Goal: Complete application form: Complete application form

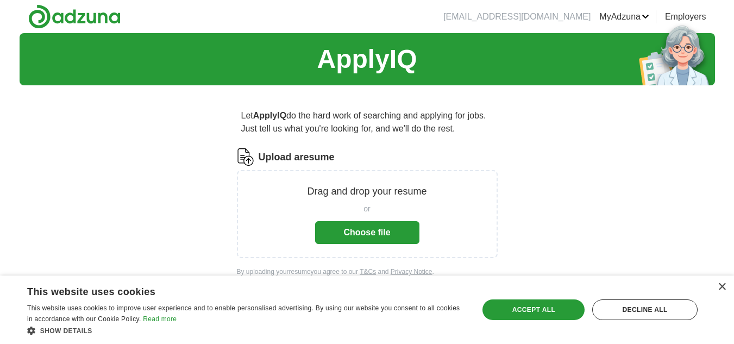
click at [357, 230] on button "Choose file" at bounding box center [367, 232] width 104 height 23
click at [722, 284] on div "×" at bounding box center [722, 287] width 8 height 8
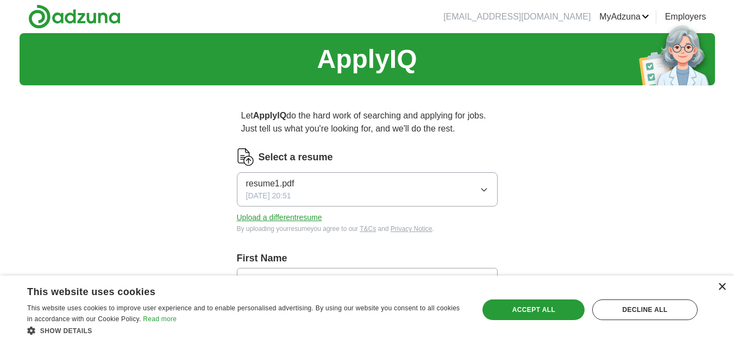
click at [722, 286] on div "×" at bounding box center [722, 287] width 8 height 8
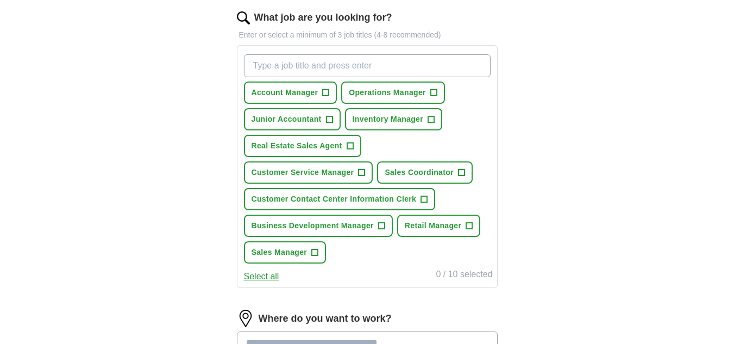
scroll to position [333, 0]
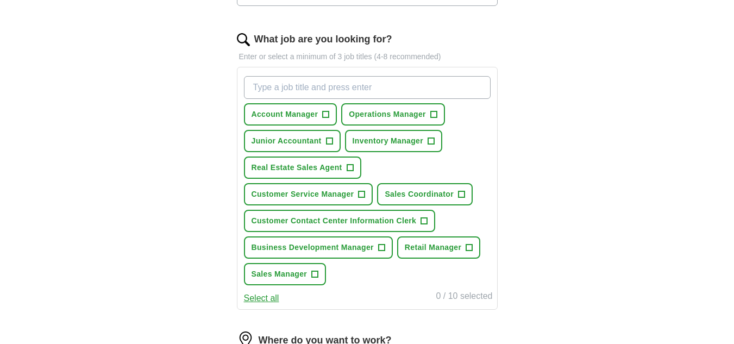
click at [255, 90] on input "What job are you looking for?" at bounding box center [367, 87] width 247 height 23
type input "Retail Sales Specialist"
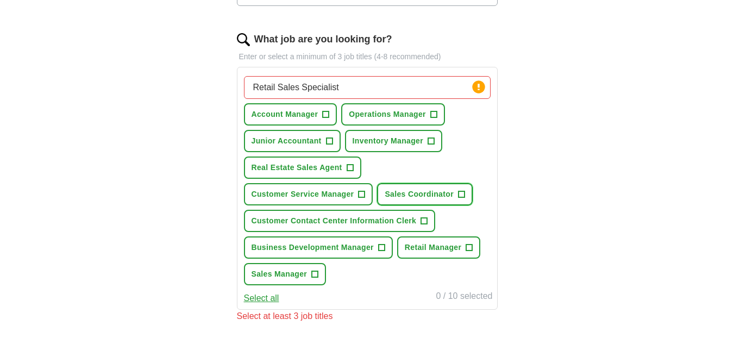
click at [450, 191] on span "Sales Coordinator" at bounding box center [419, 194] width 69 height 11
click at [290, 86] on input "Retail Sales Specialist" at bounding box center [367, 87] width 247 height 23
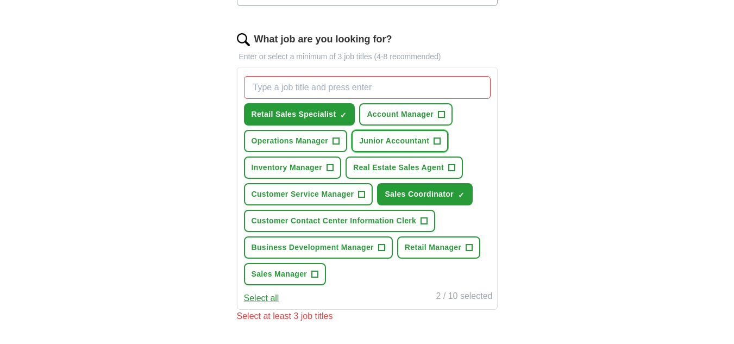
click at [436, 142] on span "+" at bounding box center [437, 141] width 7 height 9
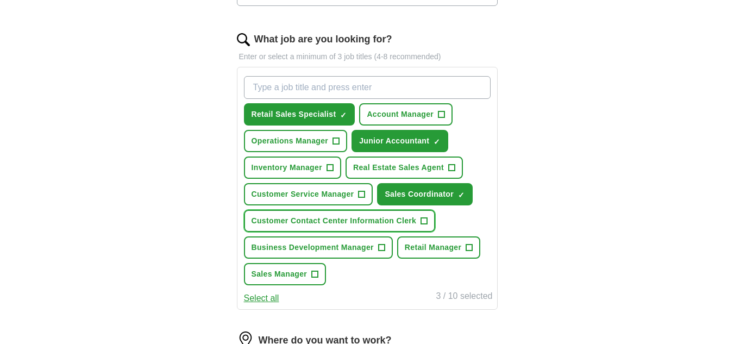
click at [424, 214] on button "Customer Contact Center Information Clerk +" at bounding box center [340, 221] width 192 height 22
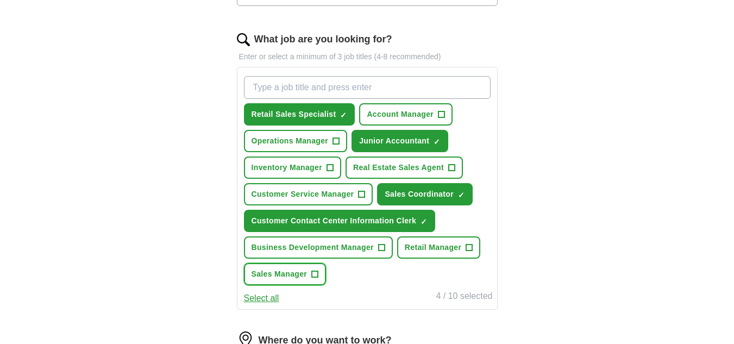
click at [314, 270] on span "+" at bounding box center [315, 274] width 7 height 9
click at [437, 245] on span "Retail Manager" at bounding box center [433, 247] width 57 height 11
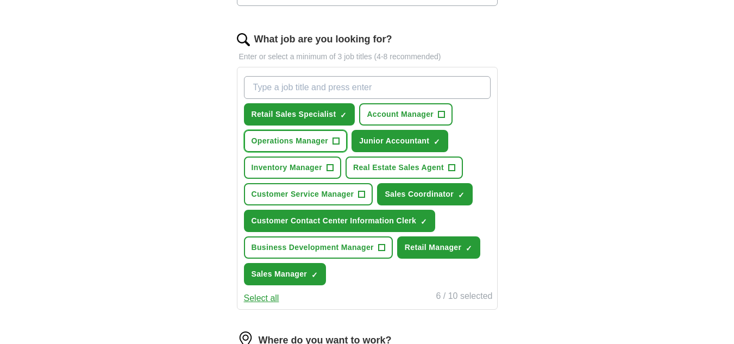
click at [314, 136] on span "Operations Manager" at bounding box center [290, 140] width 77 height 11
click at [254, 92] on input "What job are you looking for?" at bounding box center [367, 87] width 247 height 23
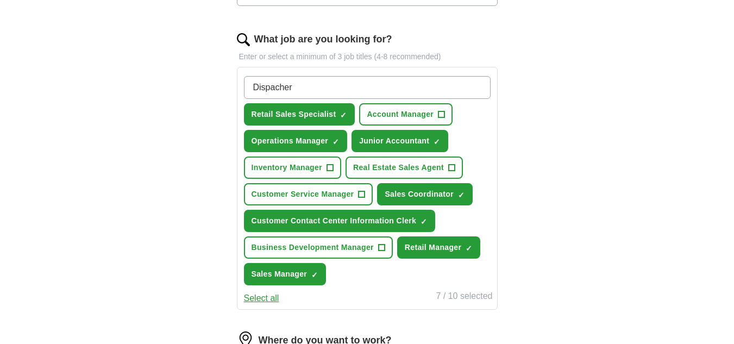
type input "Dispatcher"
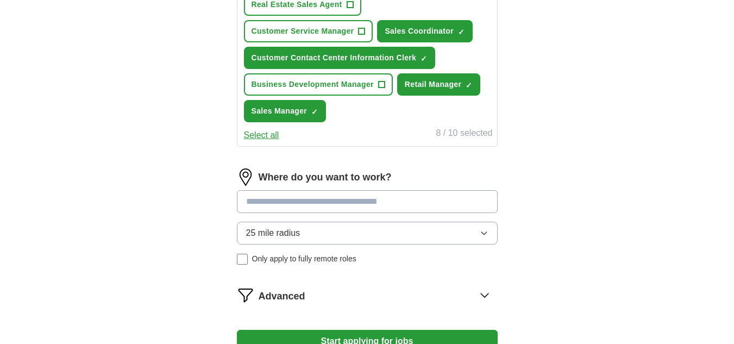
scroll to position [529, 0]
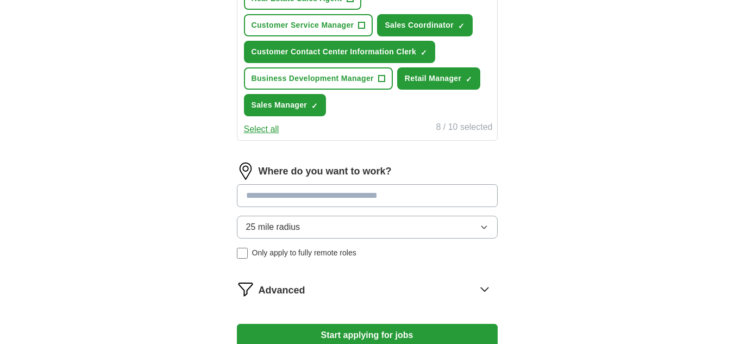
click at [247, 195] on input at bounding box center [367, 195] width 261 height 23
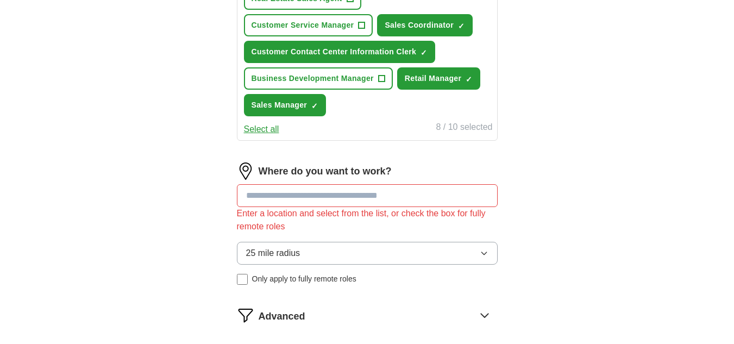
click at [246, 253] on div "25 mile radius Only apply to fully remote roles" at bounding box center [367, 263] width 261 height 43
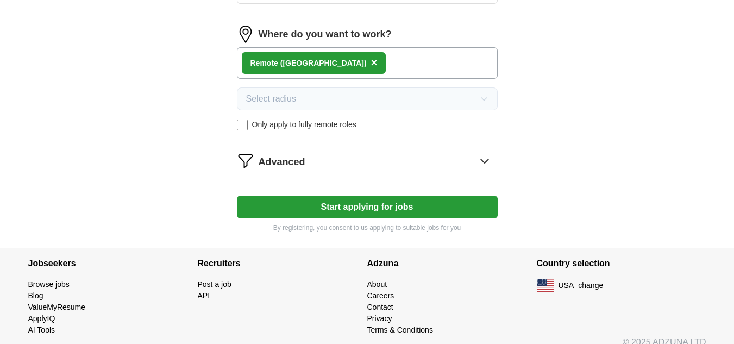
scroll to position [679, 0]
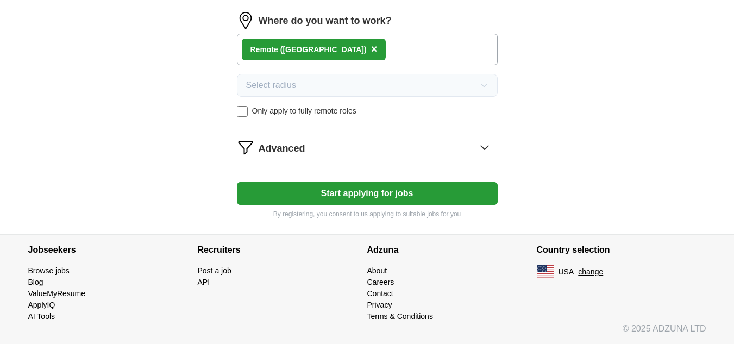
click at [350, 190] on button "Start applying for jobs" at bounding box center [367, 193] width 261 height 23
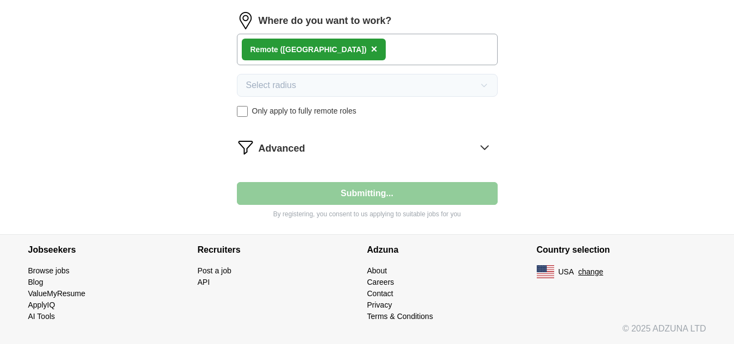
select select "**"
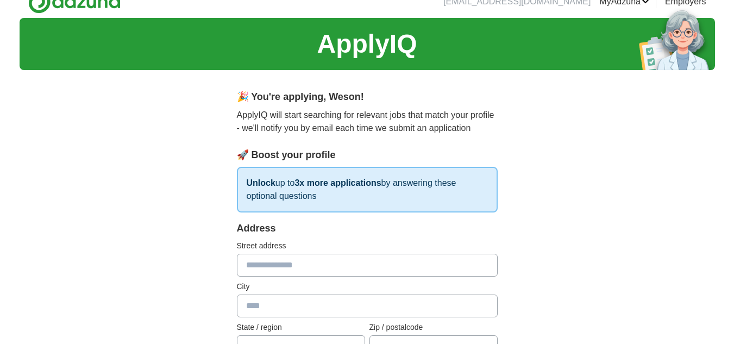
scroll to position [0, 0]
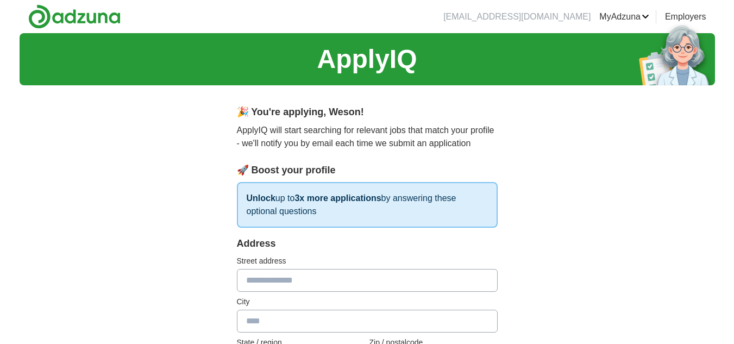
click at [248, 285] on input "text" at bounding box center [367, 280] width 261 height 23
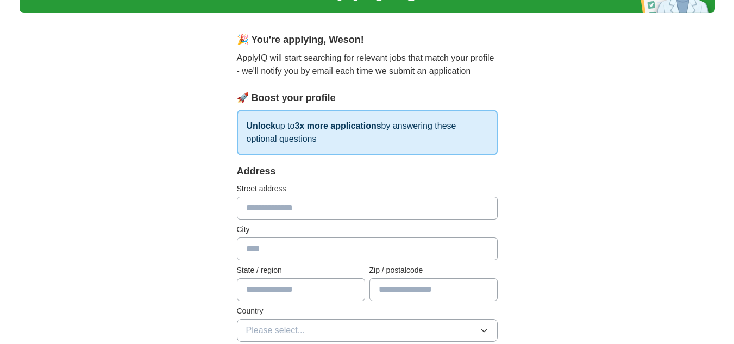
scroll to position [51, 0]
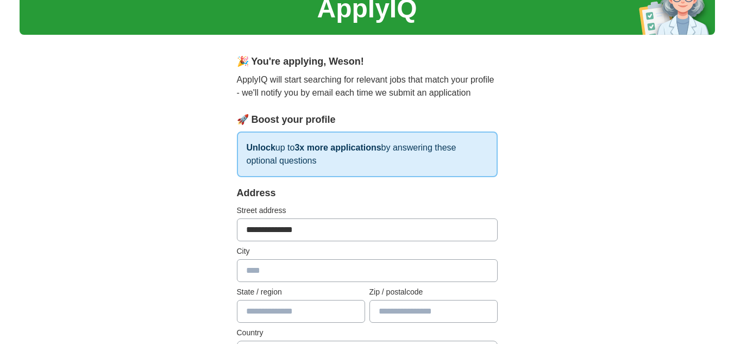
type input "**********"
click at [257, 276] on input "text" at bounding box center [367, 270] width 261 height 23
type input "******"
click at [264, 314] on input "text" at bounding box center [301, 311] width 128 height 23
type input "*"
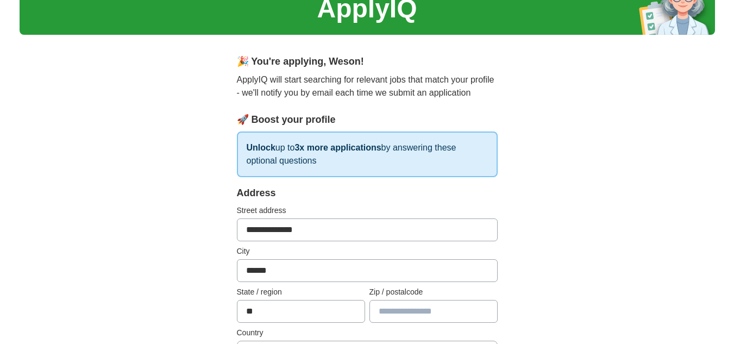
type input "**"
click at [391, 305] on input "text" at bounding box center [434, 311] width 128 height 23
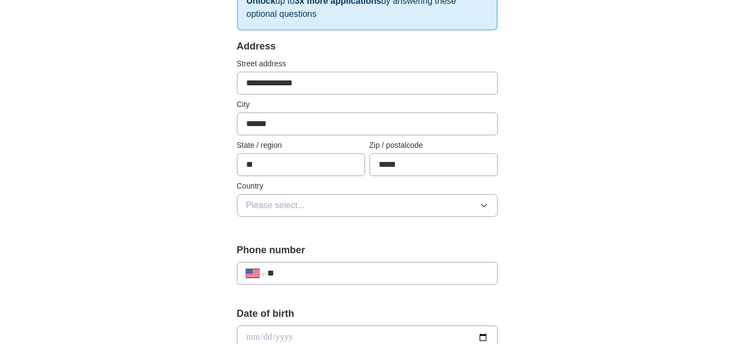
scroll to position [203, 0]
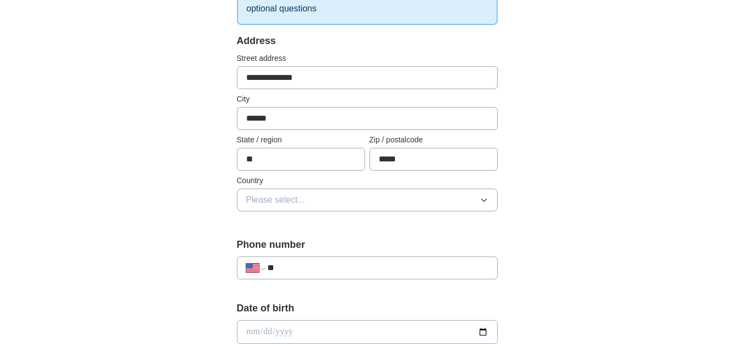
type input "*****"
click at [483, 199] on icon "button" at bounding box center [484, 200] width 9 height 9
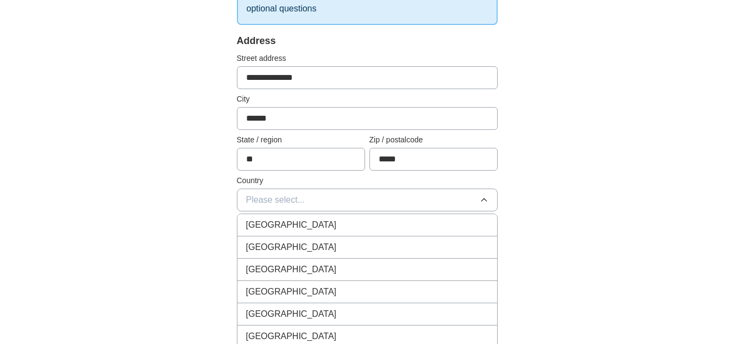
click at [447, 238] on li "[GEOGRAPHIC_DATA]" at bounding box center [367, 247] width 260 height 22
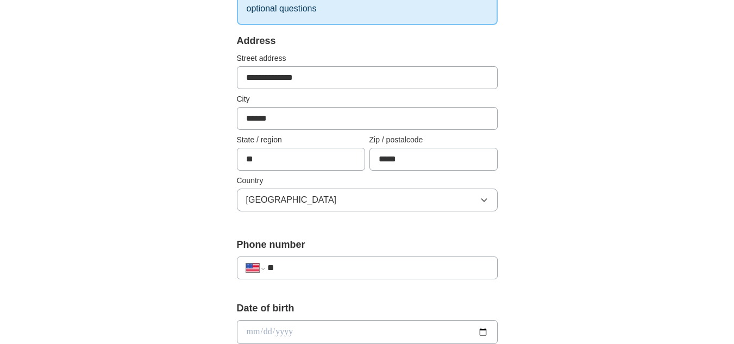
click at [277, 269] on input "**" at bounding box center [377, 267] width 221 height 13
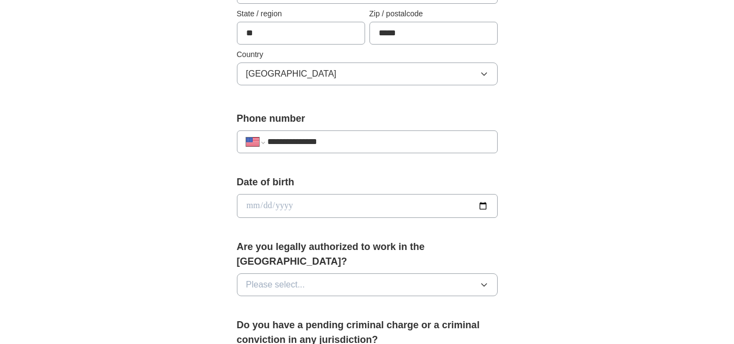
scroll to position [333, 0]
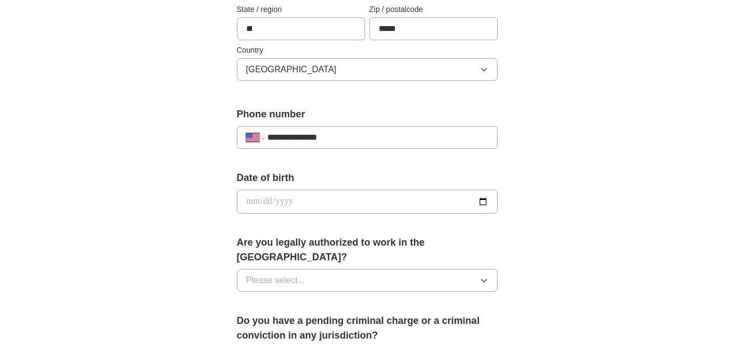
type input "**********"
click at [490, 269] on button "Please select..." at bounding box center [367, 280] width 261 height 23
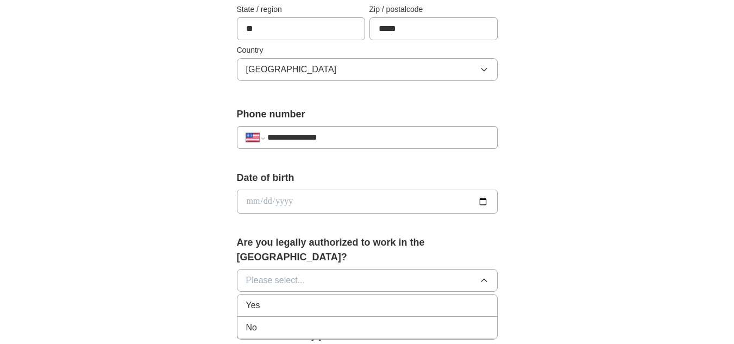
click at [441, 299] on div "Yes" at bounding box center [367, 305] width 242 height 13
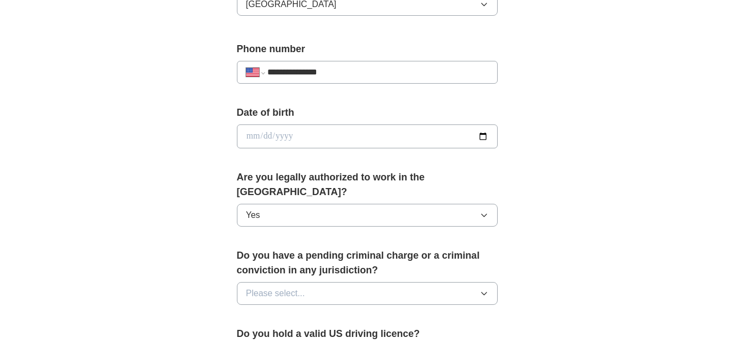
scroll to position [420, 0]
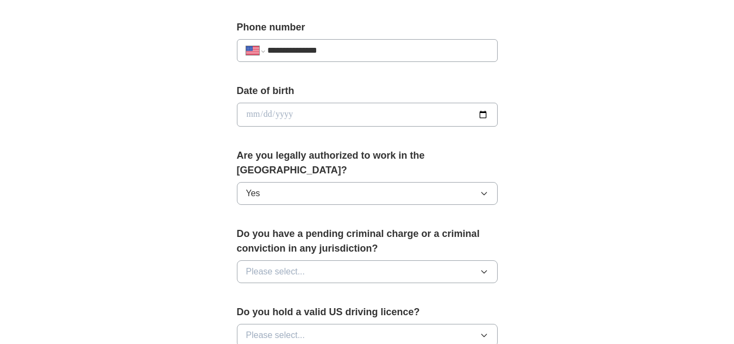
click at [486, 267] on icon "button" at bounding box center [484, 271] width 9 height 9
click at [462, 312] on div "No" at bounding box center [367, 318] width 242 height 13
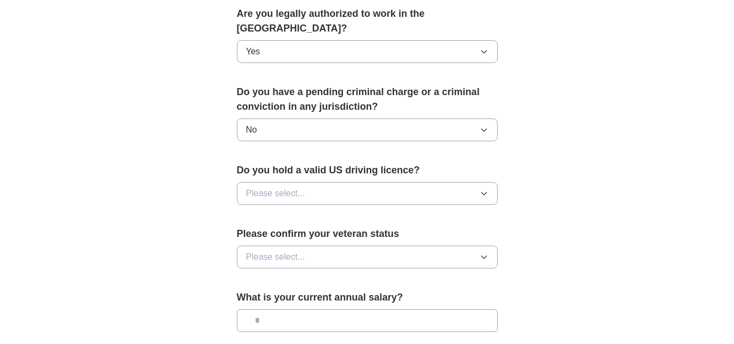
scroll to position [572, 0]
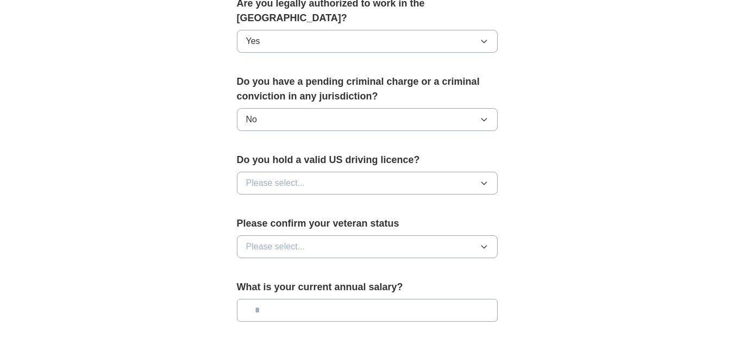
click at [485, 179] on icon "button" at bounding box center [484, 183] width 9 height 9
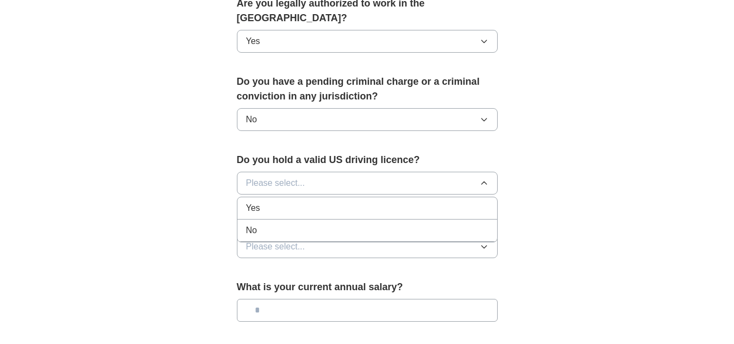
click at [475, 197] on li "Yes" at bounding box center [367, 208] width 260 height 22
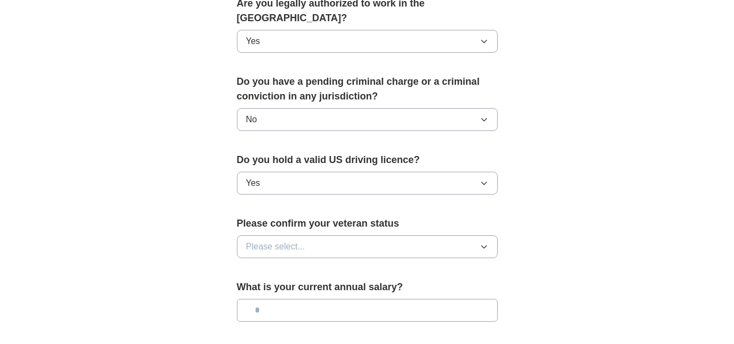
click at [490, 235] on button "Please select..." at bounding box center [367, 246] width 261 height 23
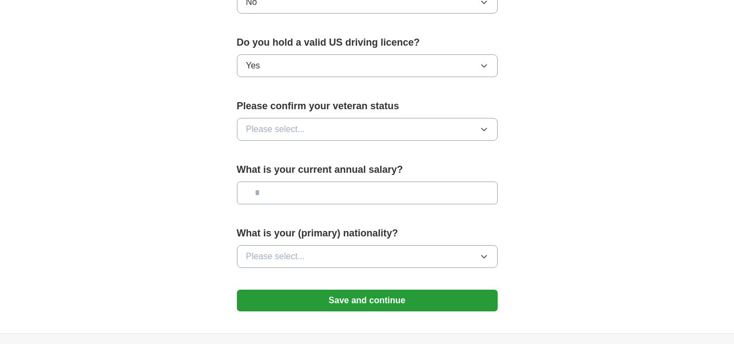
scroll to position [710, 0]
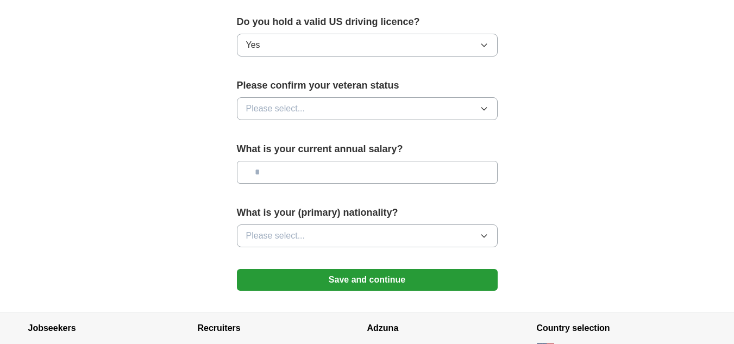
click at [484, 104] on icon "button" at bounding box center [484, 108] width 9 height 9
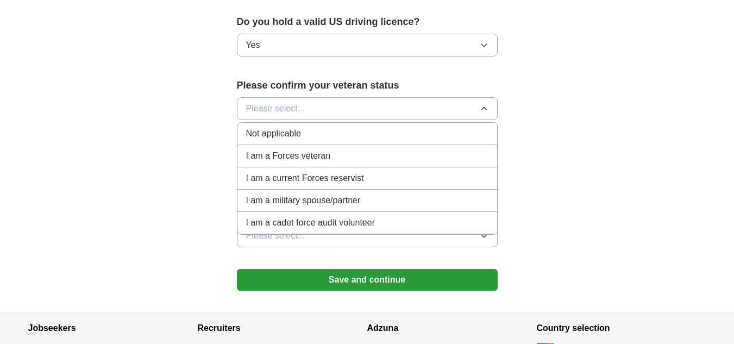
click at [378, 127] on div "Not applicable" at bounding box center [367, 133] width 242 height 13
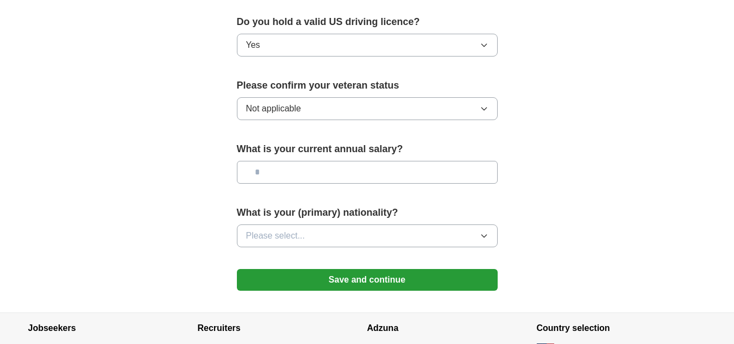
click at [264, 161] on input "text" at bounding box center [367, 172] width 261 height 23
click at [484, 231] on icon "button" at bounding box center [484, 235] width 9 height 9
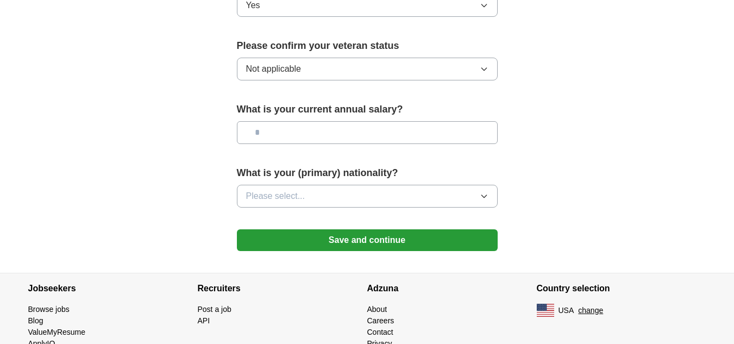
scroll to position [754, 0]
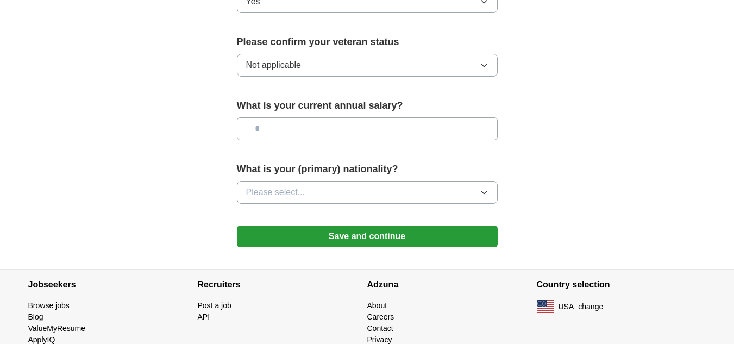
click at [485, 188] on icon "button" at bounding box center [484, 192] width 9 height 9
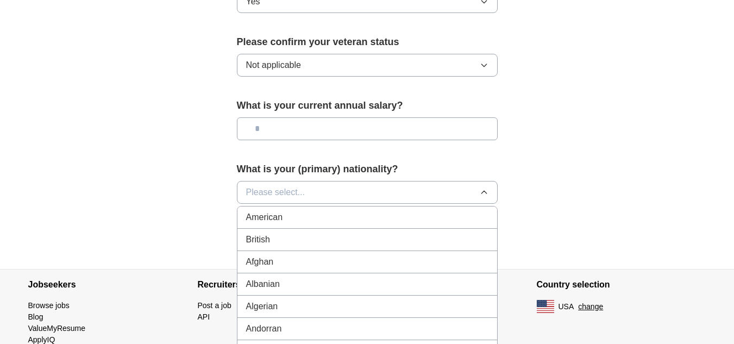
drag, startPoint x: 485, startPoint y: 175, endPoint x: 479, endPoint y: 228, distance: 53.0
click at [479, 204] on div "Please select... American British Afghan Albanian Algerian [GEOGRAPHIC_DATA] [D…" at bounding box center [367, 192] width 261 height 23
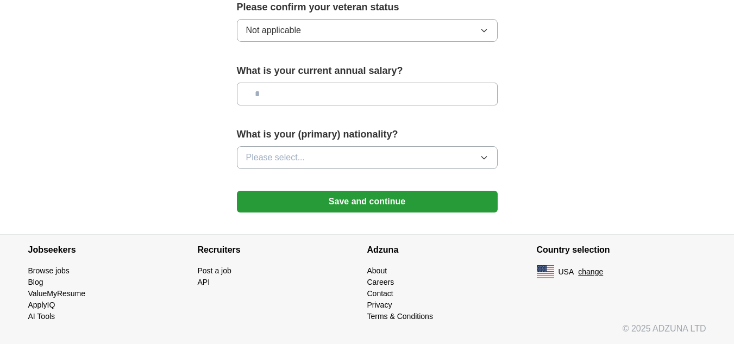
scroll to position [774, 0]
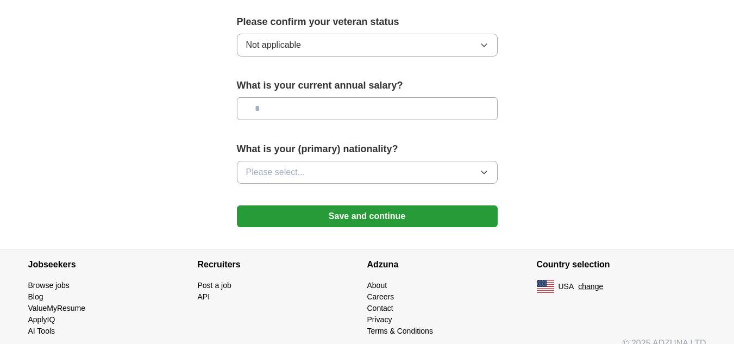
click at [419, 205] on button "Save and continue" at bounding box center [367, 216] width 261 height 22
